Goal: Navigation & Orientation: Go to known website

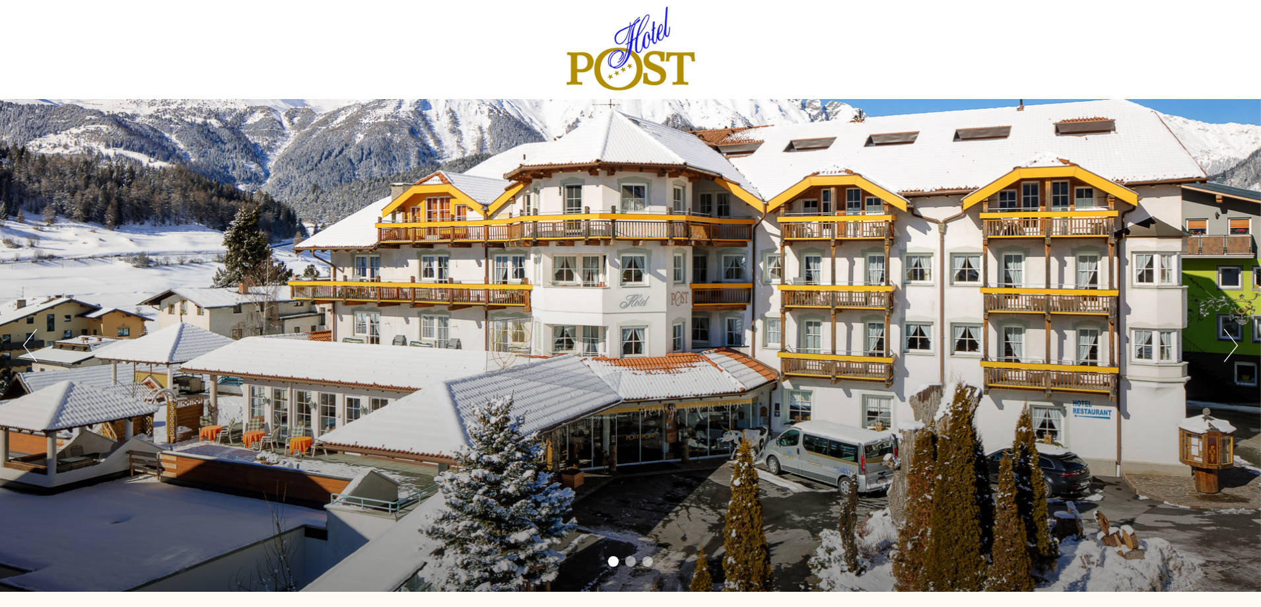
drag, startPoint x: 875, startPoint y: 203, endPoint x: 701, endPoint y: 408, distance: 268.4
click at [701, 408] on div "Previous Next 1 2 3" at bounding box center [630, 345] width 1261 height 493
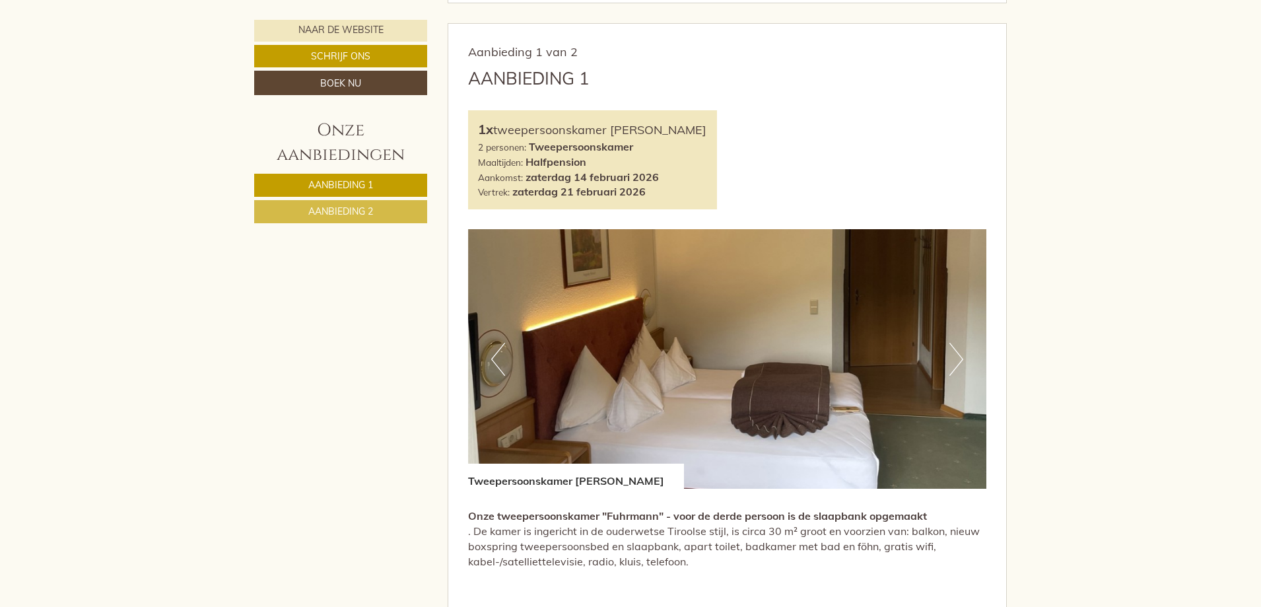
scroll to position [462, 0]
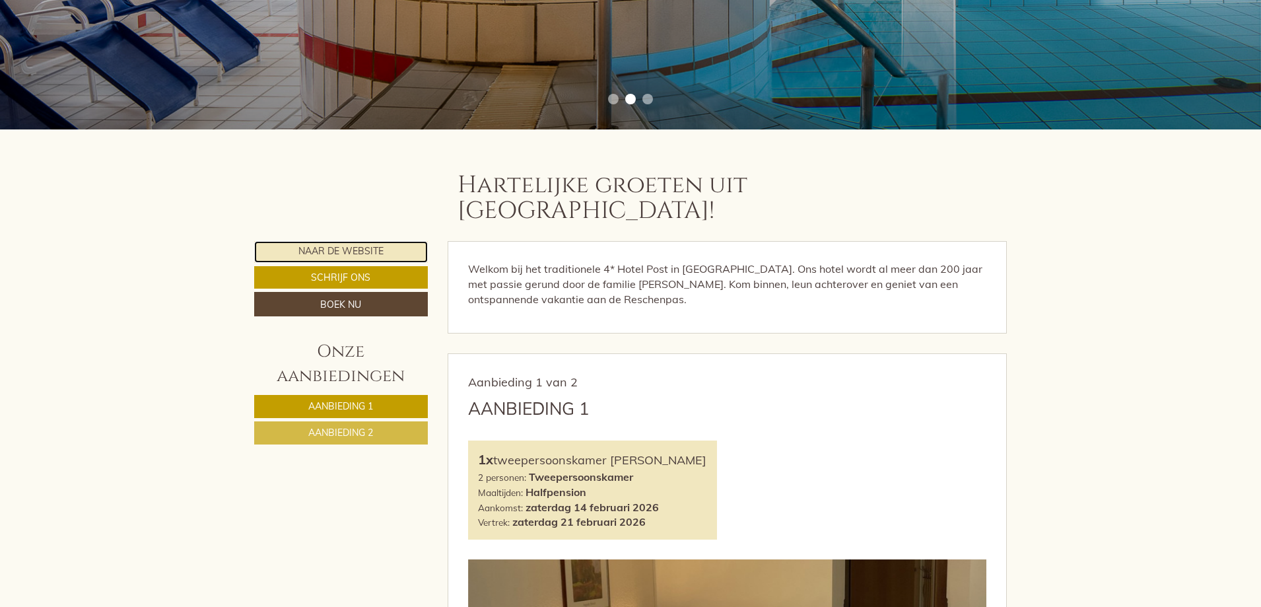
click at [353, 246] on font "Naar de website" at bounding box center [340, 252] width 85 height 12
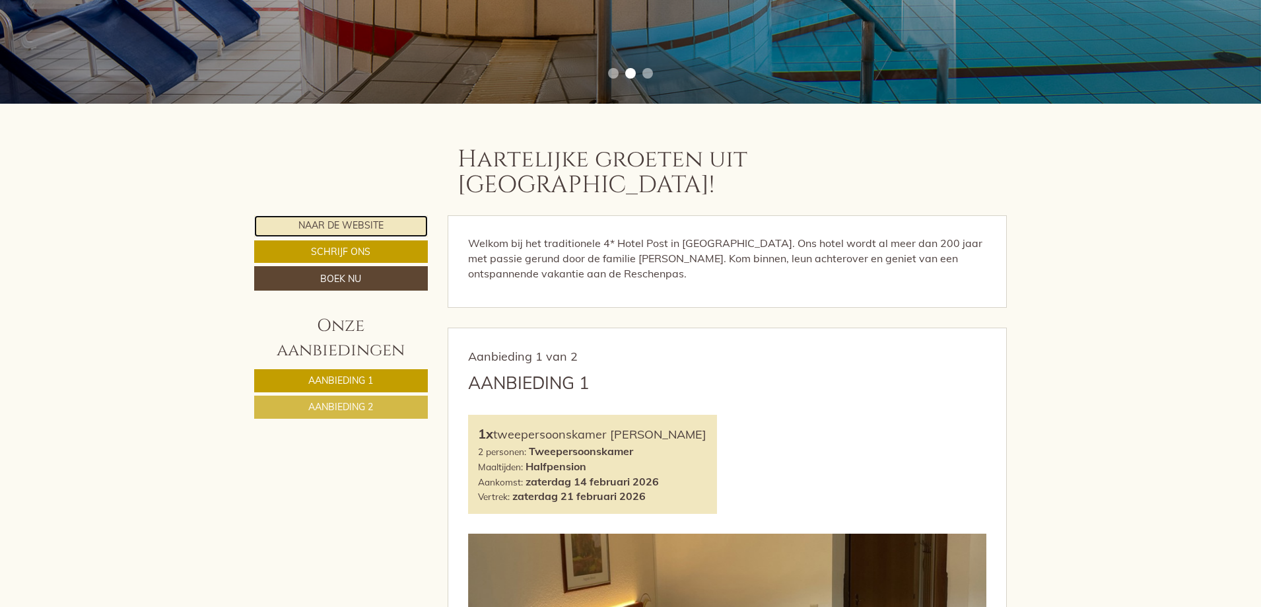
scroll to position [396, 0]
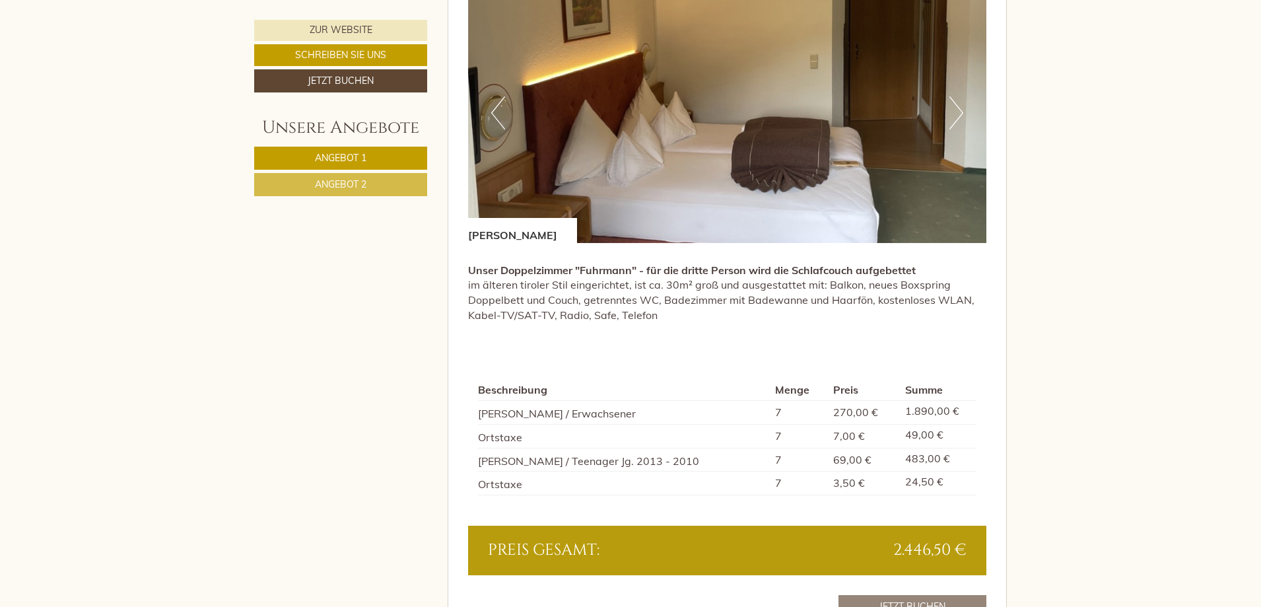
scroll to position [1122, 0]
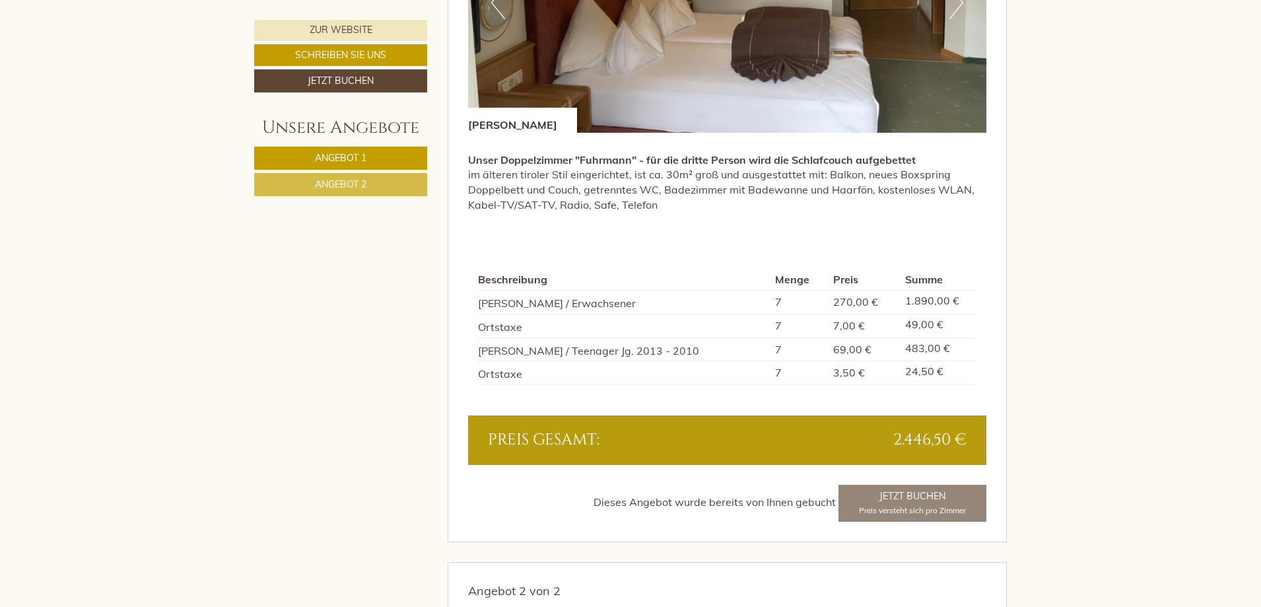
click at [360, 186] on span "Angebot 2" at bounding box center [340, 184] width 51 height 12
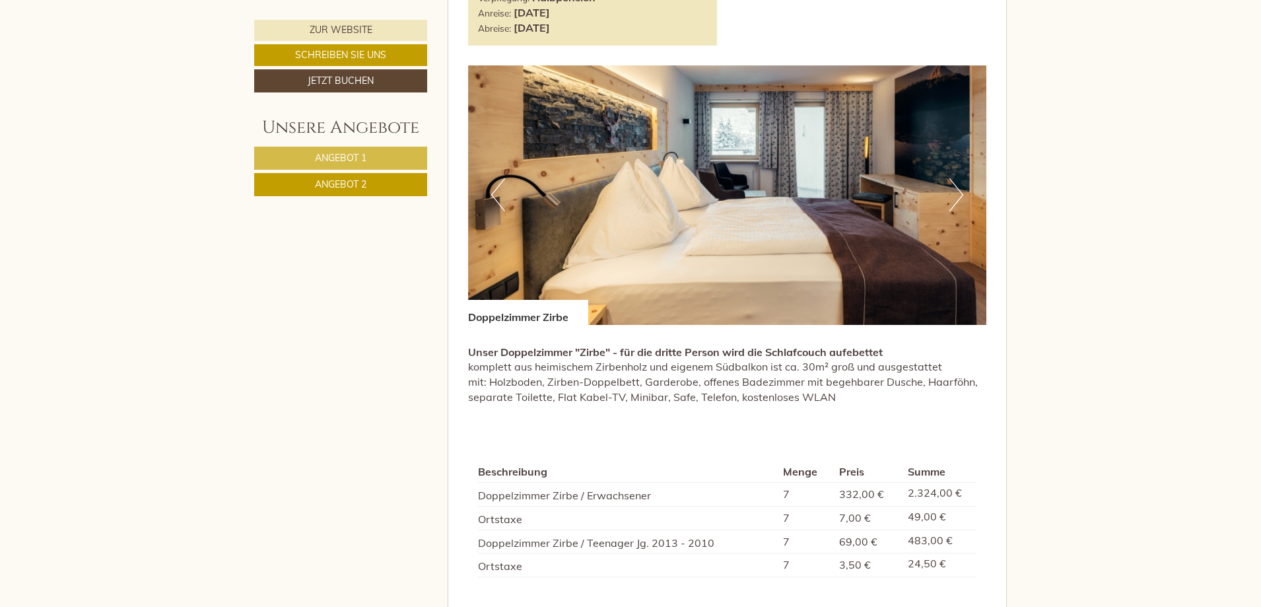
scroll to position [1120, 0]
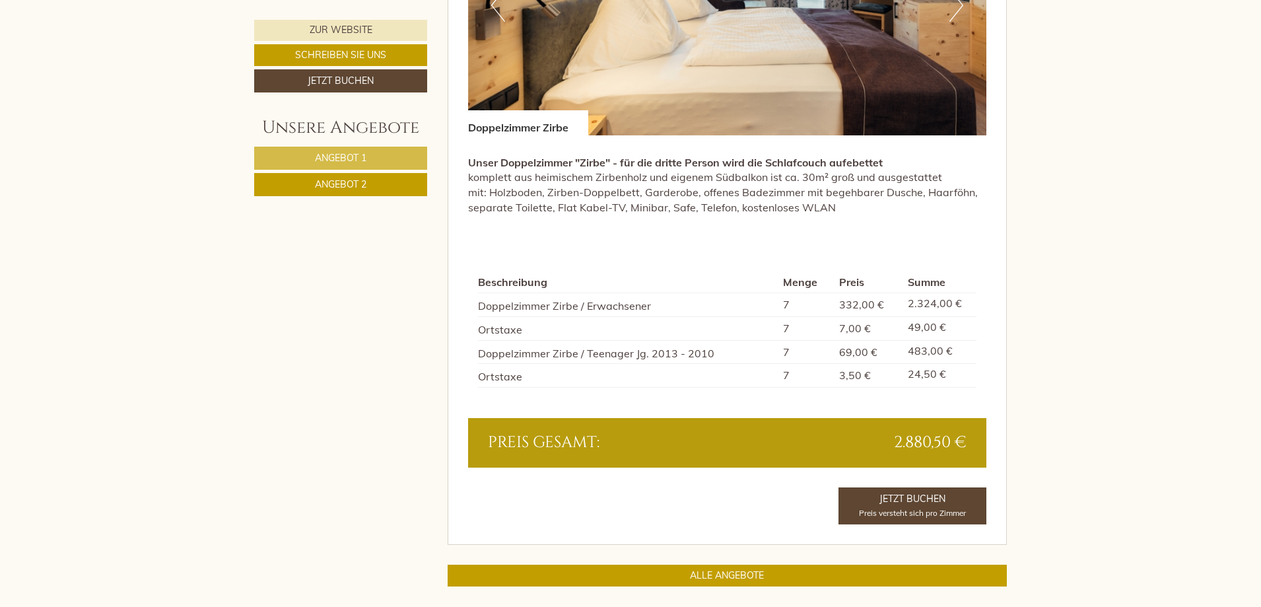
click at [375, 156] on link "Angebot 1" at bounding box center [340, 158] width 173 height 23
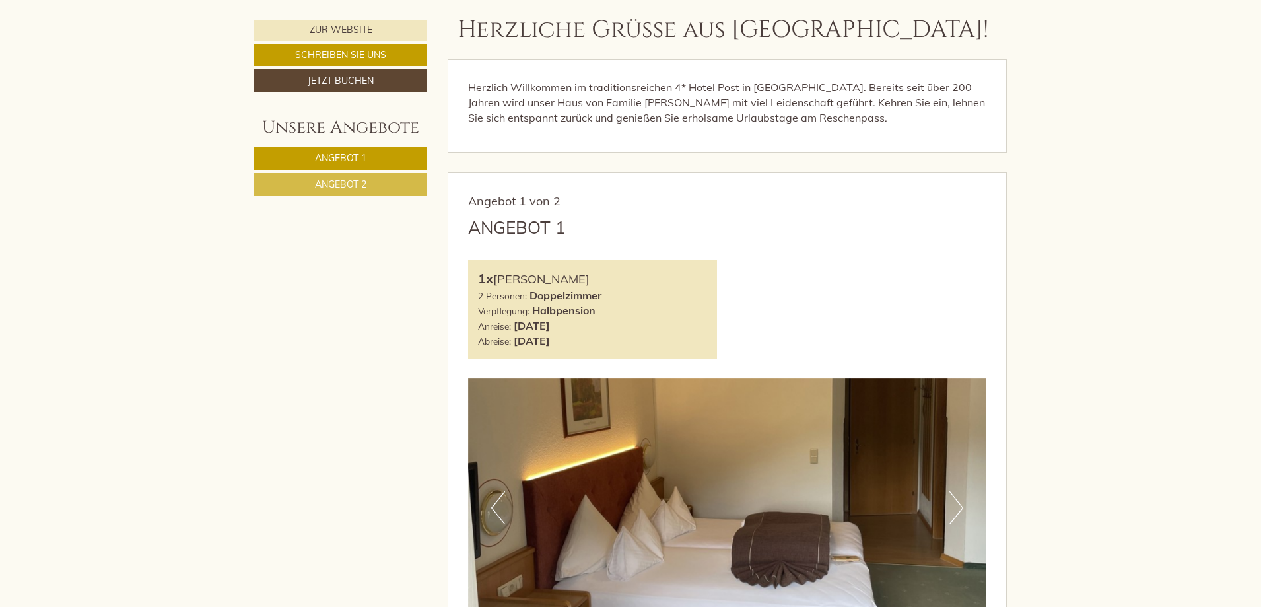
scroll to position [526, 0]
